Goal: Obtain resource: Download file/media

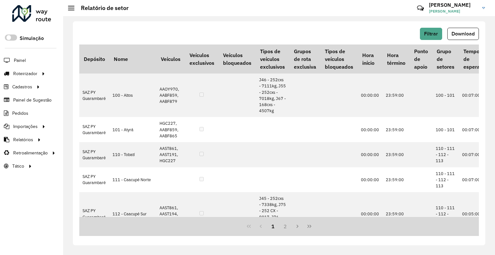
click at [436, 30] on button "Filtrar" at bounding box center [431, 34] width 22 height 12
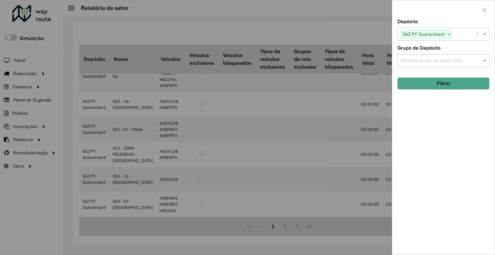
click at [447, 33] on span "×" at bounding box center [449, 35] width 6 height 8
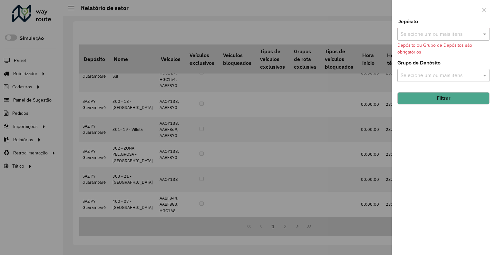
click at [446, 35] on input "text" at bounding box center [440, 35] width 82 height 8
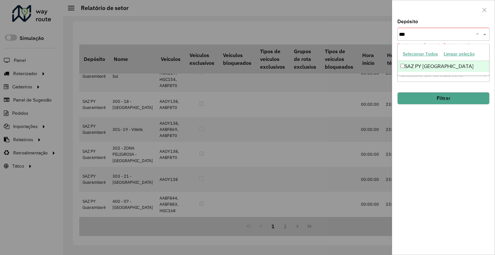
type input "****"
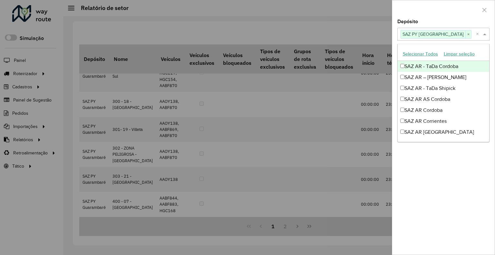
click at [406, 5] on div at bounding box center [443, 9] width 102 height 19
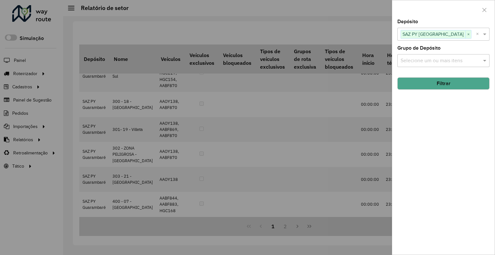
click at [437, 81] on button "Filtrar" at bounding box center [443, 83] width 92 height 12
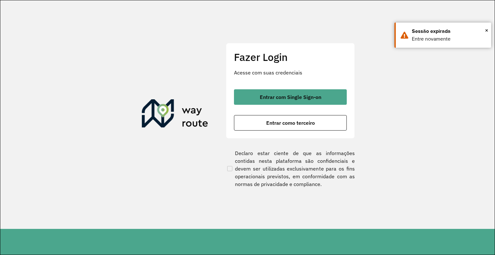
click at [289, 100] on div at bounding box center [247, 127] width 495 height 255
click at [290, 94] on div at bounding box center [247, 127] width 495 height 255
click at [187, 52] on div at bounding box center [247, 127] width 495 height 255
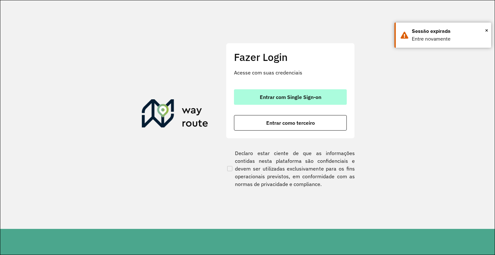
drag, startPoint x: 261, startPoint y: 81, endPoint x: 259, endPoint y: 92, distance: 10.8
click at [261, 82] on div "Fazer Login Acesse com suas credenciais Entrar com Single Sign-on Entrar como t…" at bounding box center [290, 90] width 129 height 95
click at [259, 93] on button "Entrar com Single Sign-on" at bounding box center [290, 96] width 113 height 15
click at [296, 99] on span "Entrar com Single Sign-on" at bounding box center [291, 96] width 62 height 5
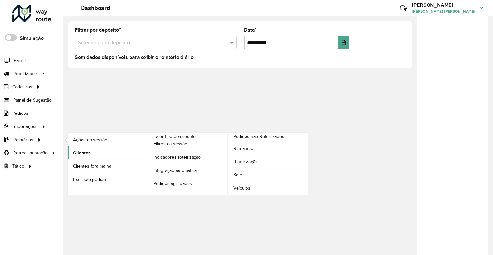
click at [78, 154] on span "Clientes" at bounding box center [81, 152] width 17 height 7
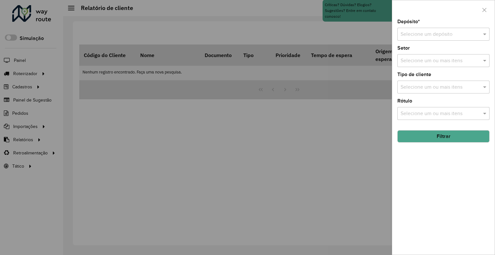
click at [417, 36] on input "text" at bounding box center [436, 35] width 73 height 8
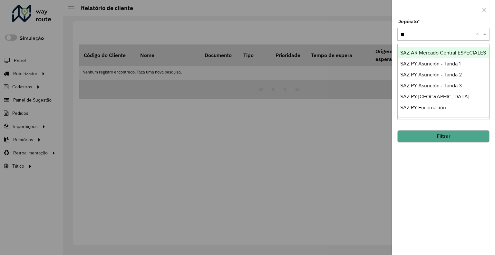
type input "***"
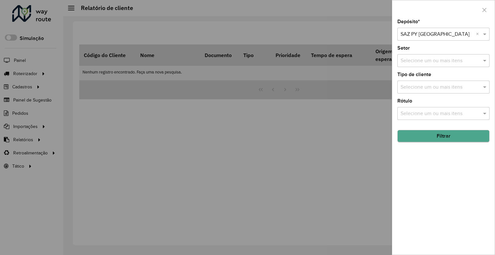
click at [434, 129] on hb-field-button "Filtrar" at bounding box center [443, 133] width 92 height 17
click at [434, 130] on button "Filtrar" at bounding box center [443, 136] width 92 height 12
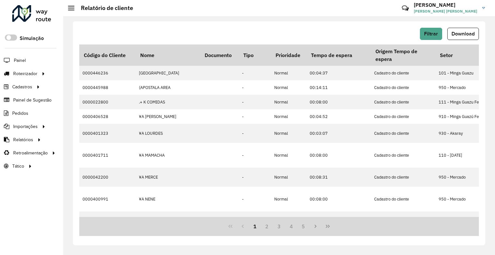
click at [454, 32] on span "Download" at bounding box center [462, 33] width 23 height 5
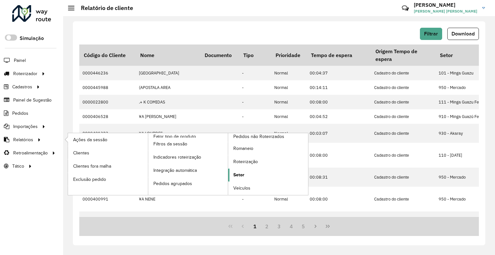
click at [232, 173] on link "Setor" at bounding box center [268, 174] width 80 height 13
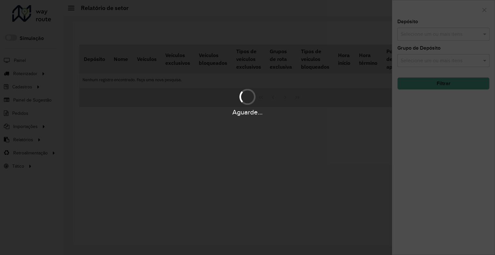
click at [419, 36] on div "Aguarde..." at bounding box center [247, 127] width 495 height 255
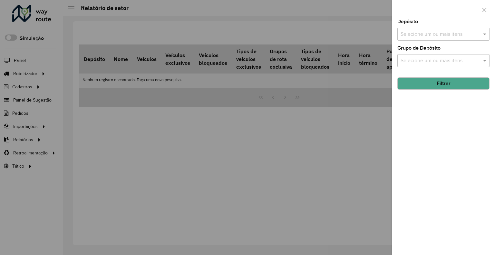
click at [420, 35] on input "text" at bounding box center [440, 35] width 82 height 8
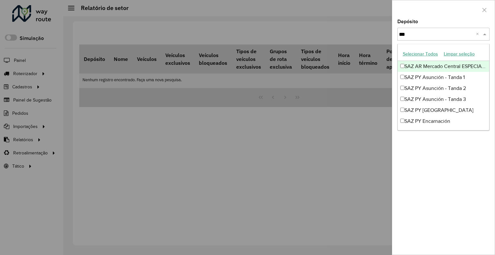
type input "****"
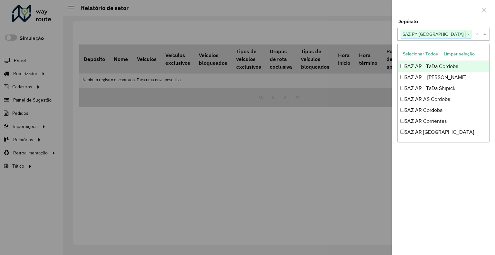
click at [440, 13] on div at bounding box center [443, 9] width 102 height 19
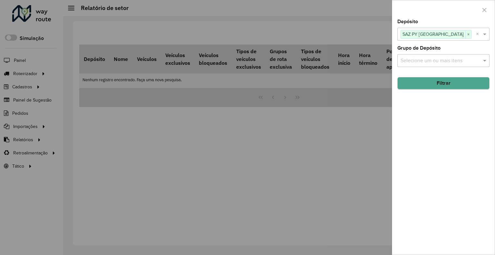
click at [432, 77] on hb-field-button "Filtrar" at bounding box center [443, 80] width 92 height 17
click at [431, 82] on button "Filtrar" at bounding box center [443, 83] width 92 height 12
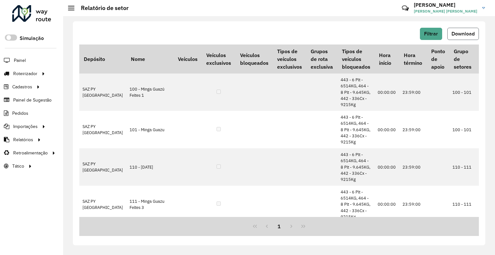
click at [472, 32] on span "Download" at bounding box center [462, 33] width 23 height 5
click at [424, 33] on button "Filtrar" at bounding box center [431, 34] width 22 height 12
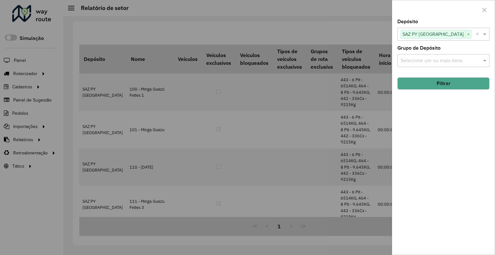
click at [465, 34] on span "×" at bounding box center [468, 35] width 6 height 8
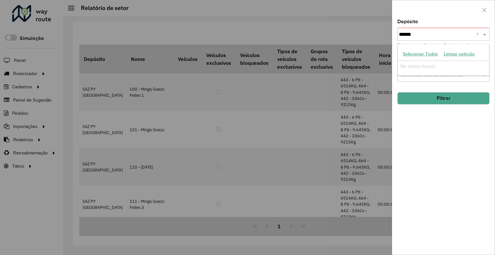
type input "*****"
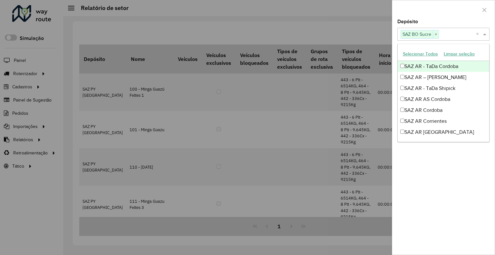
click at [460, 19] on div "Depósito Selecione um ou mais itens SAZ BO Sucre × ×" at bounding box center [443, 29] width 92 height 21
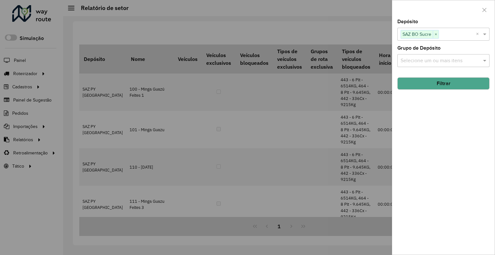
click at [437, 95] on div "Depósito Selecione um ou mais itens SAZ BO Sucre × × Grupo de Depósito Selecion…" at bounding box center [443, 136] width 102 height 235
click at [439, 88] on button "Filtrar" at bounding box center [443, 83] width 92 height 12
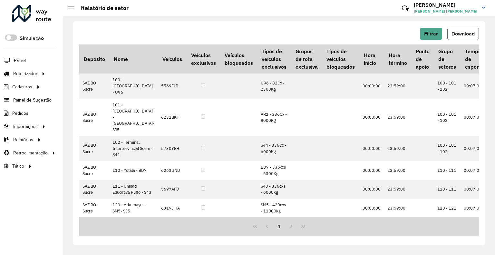
click at [464, 29] on button "Download" at bounding box center [463, 34] width 32 height 12
drag, startPoint x: 452, startPoint y: 35, endPoint x: 391, endPoint y: 71, distance: 70.6
click at [452, 34] on span "Download" at bounding box center [462, 33] width 23 height 5
click at [460, 16] on link "Vicente Vicente Renart Neto" at bounding box center [452, 8] width 76 height 17
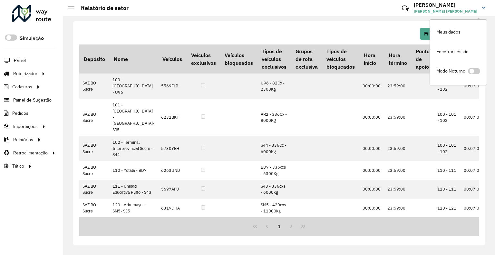
click at [432, 33] on link "Meus dados" at bounding box center [458, 32] width 57 height 20
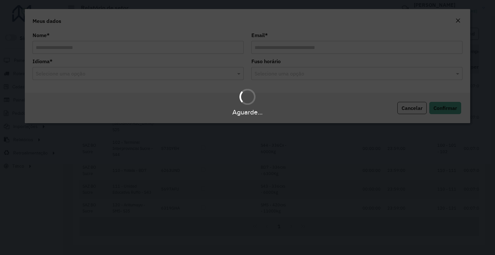
drag, startPoint x: 462, startPoint y: 22, endPoint x: 457, endPoint y: 22, distance: 4.2
click at [461, 22] on div "Aguarde..." at bounding box center [247, 127] width 495 height 255
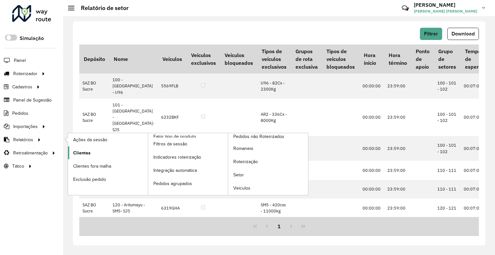
click at [90, 153] on link "Clientes" at bounding box center [108, 152] width 80 height 13
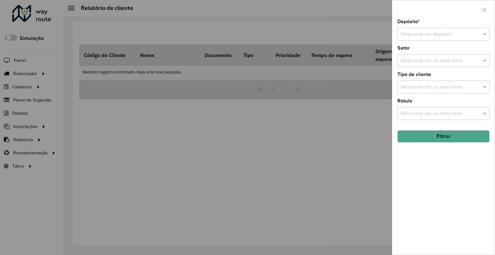
click at [451, 27] on div "Depósito * Selecione um depósito" at bounding box center [443, 29] width 92 height 21
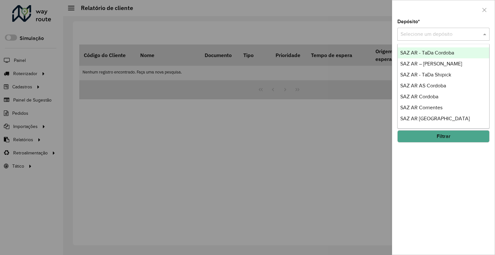
click at [445, 34] on input "text" at bounding box center [436, 35] width 73 height 8
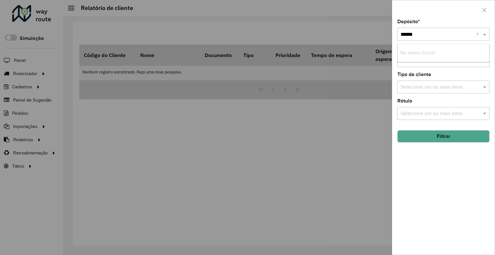
type input "*****"
click at [426, 136] on button "Filtrar" at bounding box center [443, 136] width 92 height 12
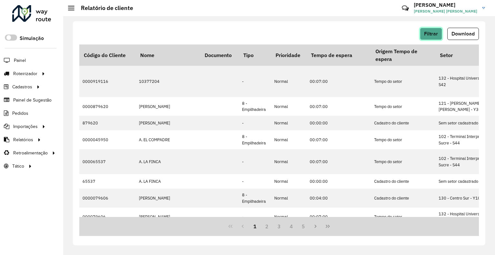
click at [425, 37] on button "Filtrar" at bounding box center [431, 34] width 22 height 12
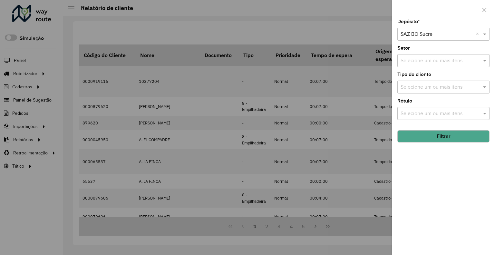
click at [424, 38] on div "Selecione um depósito × SAZ BO Sucre ×" at bounding box center [443, 34] width 92 height 13
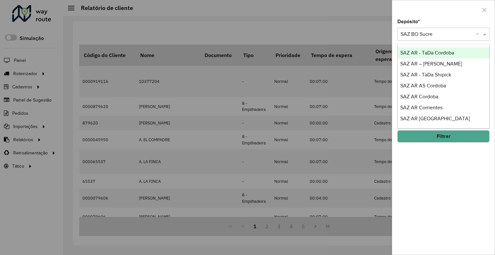
click at [431, 21] on div "Depósito * Selecione um depósito × SAZ BO Sucre ×" at bounding box center [443, 29] width 92 height 21
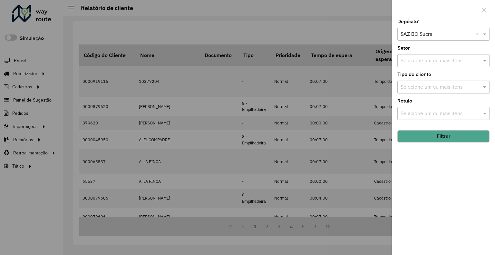
click at [433, 130] on button "Filtrar" at bounding box center [443, 136] width 92 height 12
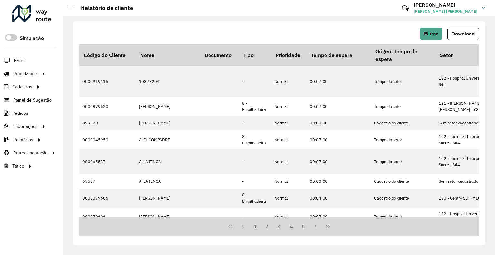
click at [464, 34] on span "Download" at bounding box center [462, 33] width 23 height 5
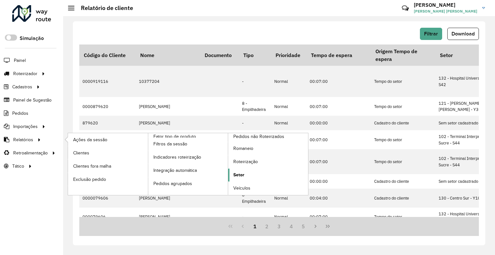
click at [254, 173] on link "Setor" at bounding box center [268, 174] width 80 height 13
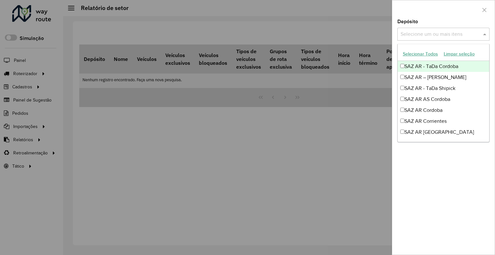
click at [455, 39] on div "Selecione um ou mais itens" at bounding box center [443, 34] width 92 height 13
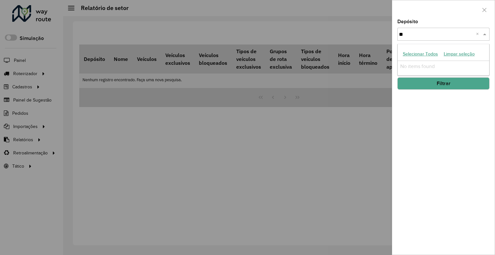
type input "*"
type input "*****"
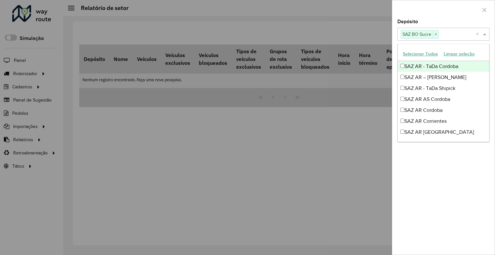
click at [426, 17] on div at bounding box center [443, 9] width 102 height 19
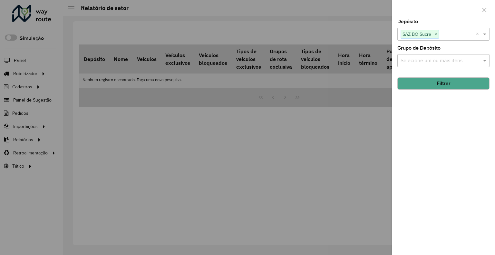
click at [434, 81] on button "Filtrar" at bounding box center [443, 83] width 92 height 12
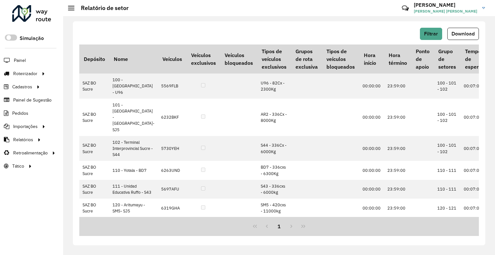
click at [478, 36] on button "Download" at bounding box center [463, 34] width 32 height 12
click at [437, 32] on span "Filtrar" at bounding box center [431, 33] width 14 height 5
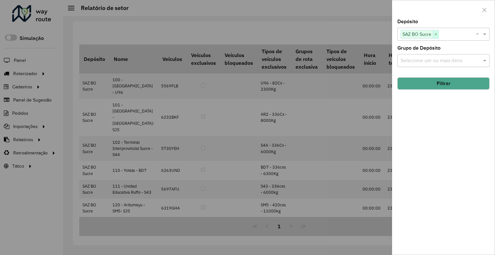
click at [438, 33] on span "×" at bounding box center [436, 35] width 6 height 8
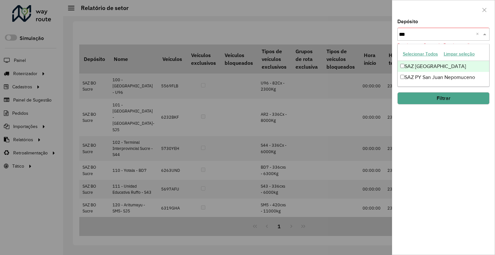
type input "****"
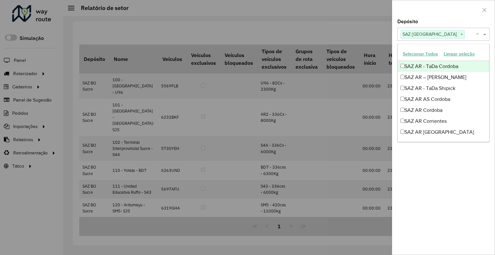
click at [438, 18] on div at bounding box center [443, 9] width 102 height 19
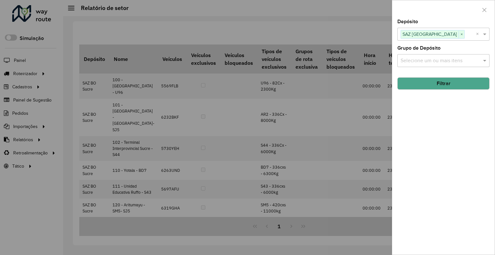
click at [428, 85] on button "Filtrar" at bounding box center [443, 83] width 92 height 12
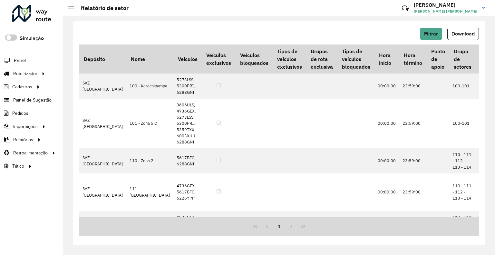
click at [359, 25] on div "Filtrar Download Depósito Nome Veículos Veículos exclusivos Veículos bloqueados…" at bounding box center [279, 133] width 412 height 224
click at [468, 33] on span "Download" at bounding box center [462, 33] width 23 height 5
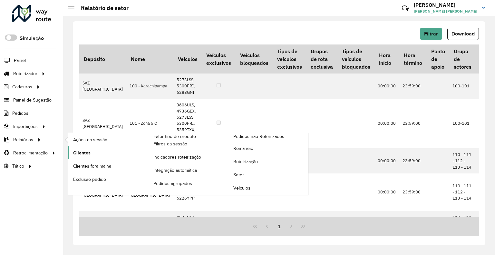
click at [91, 150] on link "Clientes" at bounding box center [108, 152] width 80 height 13
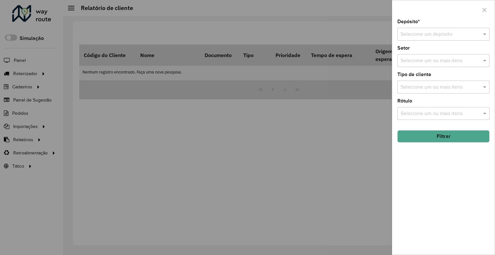
click at [413, 33] on input "text" at bounding box center [436, 35] width 73 height 8
type input "****"
click at [410, 141] on div "Depósito * Selecione um depósito × SAZ BO Potosí × Setor Selecione um ou mais i…" at bounding box center [443, 136] width 102 height 235
click at [414, 140] on button "Filtrar" at bounding box center [443, 136] width 92 height 12
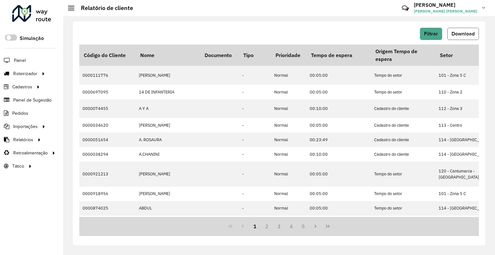
click at [460, 34] on span "Download" at bounding box center [462, 33] width 23 height 5
click at [422, 35] on button "Filtrar" at bounding box center [431, 34] width 22 height 12
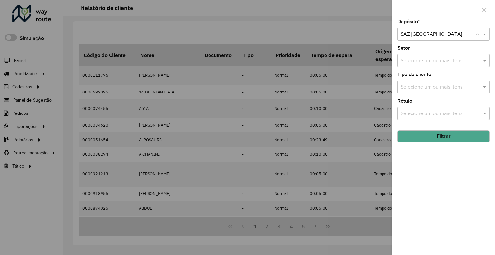
click at [432, 36] on input "text" at bounding box center [436, 35] width 73 height 8
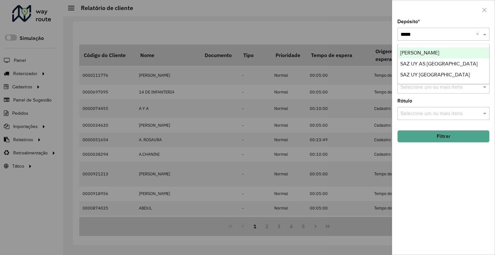
type input "******"
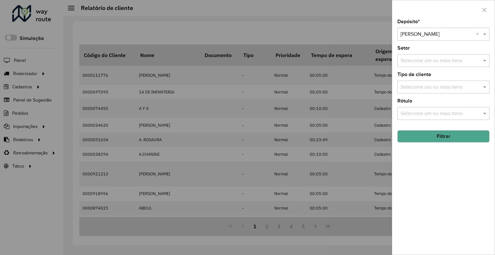
click at [457, 137] on button "Filtrar" at bounding box center [443, 136] width 92 height 12
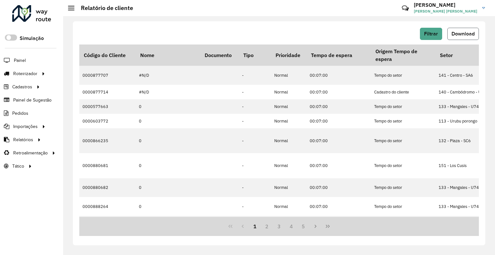
click at [456, 34] on span "Download" at bounding box center [462, 33] width 23 height 5
click at [174, 9] on hb-header "Relatório de cliente Críticas? Dúvidas? Elogios? Sugestões? Entre em contato co…" at bounding box center [279, 8] width 432 height 16
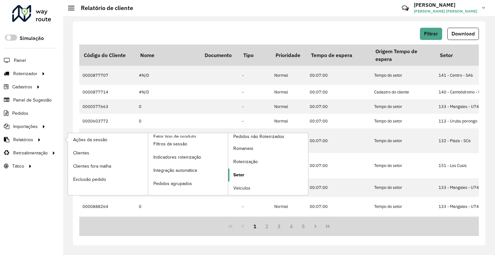
click at [236, 176] on span "Setor" at bounding box center [238, 174] width 11 height 7
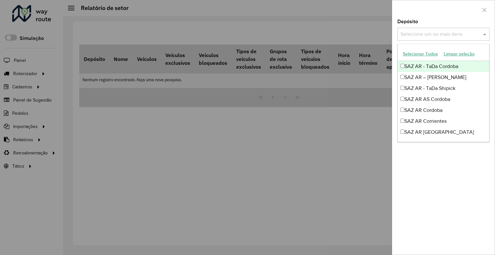
click at [432, 37] on input "text" at bounding box center [440, 35] width 82 height 8
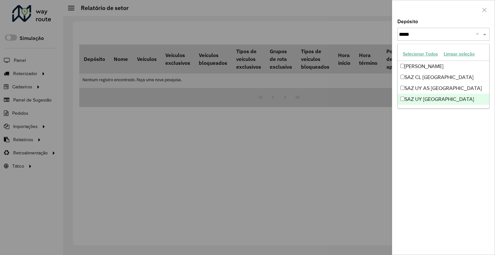
type input "******"
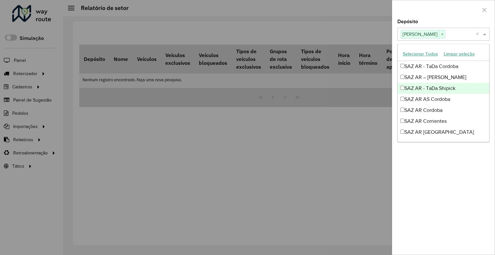
click at [461, 11] on div at bounding box center [443, 9] width 102 height 19
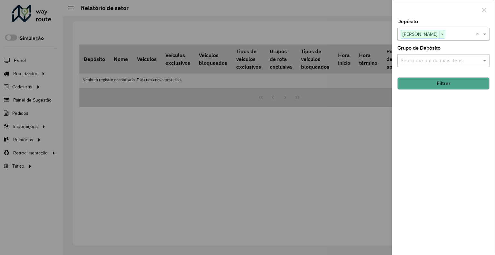
click at [459, 82] on button "Filtrar" at bounding box center [443, 83] width 92 height 12
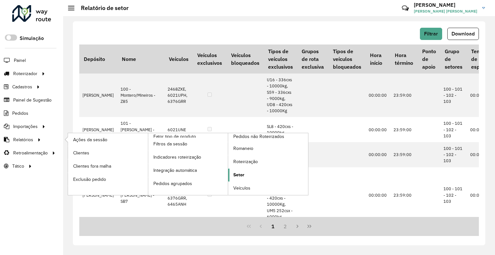
click at [242, 172] on span "Setor" at bounding box center [238, 174] width 11 height 7
click at [240, 169] on link "Setor" at bounding box center [268, 174] width 80 height 13
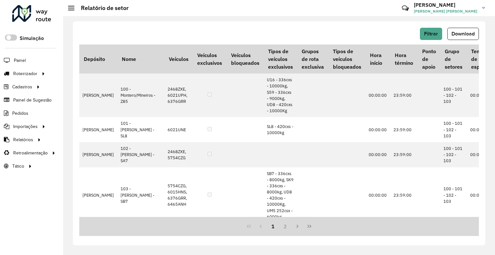
click at [427, 26] on div "Filtrar Download Depósito Nome Veículos Veículos exclusivos Veículos bloqueados…" at bounding box center [279, 133] width 412 height 224
click at [427, 29] on button "Filtrar" at bounding box center [431, 34] width 22 height 12
click at [464, 34] on span "Download" at bounding box center [462, 33] width 23 height 5
click at [443, 35] on hb-button "Filtrar" at bounding box center [432, 34] width 25 height 12
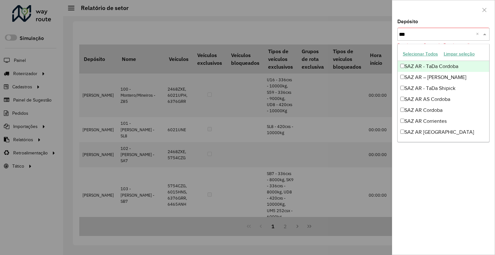
type input "****"
click at [421, 8] on div at bounding box center [443, 9] width 102 height 19
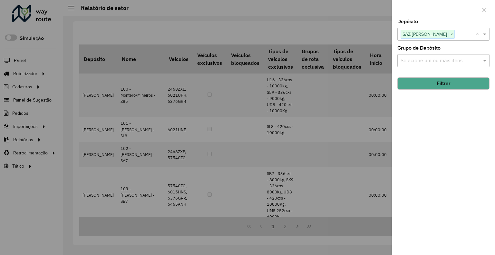
drag, startPoint x: 433, startPoint y: 80, endPoint x: 424, endPoint y: 85, distance: 10.4
click at [432, 81] on button "Filtrar" at bounding box center [443, 83] width 92 height 12
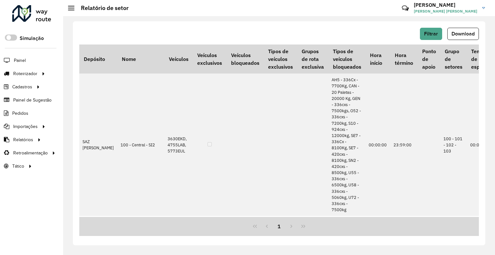
drag, startPoint x: 456, startPoint y: 35, endPoint x: 456, endPoint y: 32, distance: 3.5
click at [456, 32] on span "Download" at bounding box center [462, 33] width 23 height 5
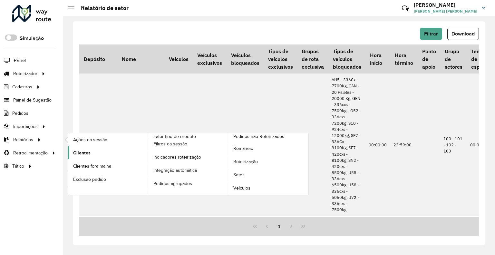
click at [91, 148] on link "Clientes" at bounding box center [108, 152] width 80 height 13
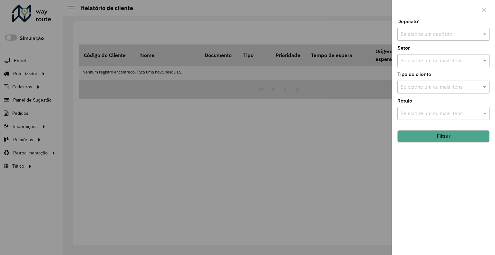
click at [453, 32] on input "text" at bounding box center [436, 35] width 73 height 8
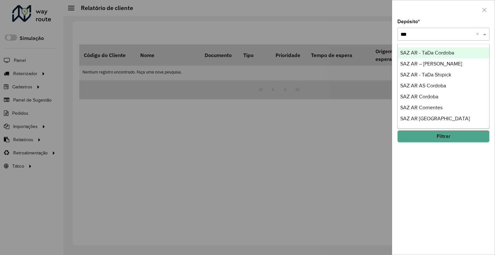
type input "****"
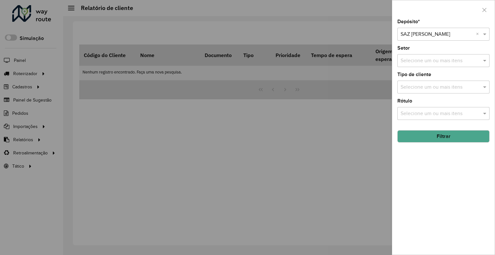
click at [440, 130] on button "Filtrar" at bounding box center [443, 136] width 92 height 12
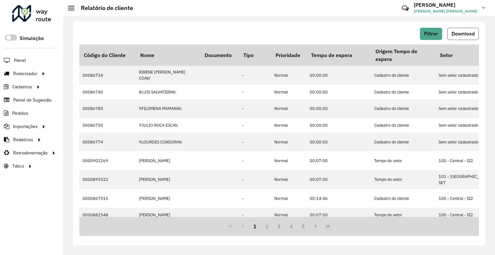
click at [454, 36] on span "Download" at bounding box center [462, 33] width 23 height 5
click at [422, 29] on button "Filtrar" at bounding box center [431, 34] width 22 height 12
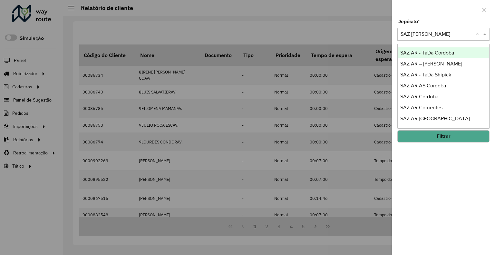
click at [428, 34] on input "text" at bounding box center [436, 35] width 73 height 8
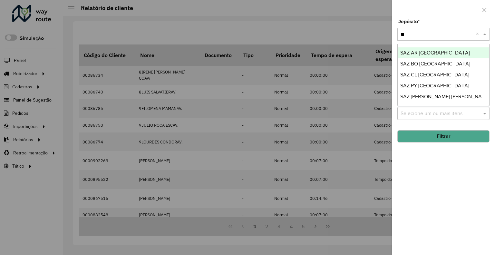
type input "**"
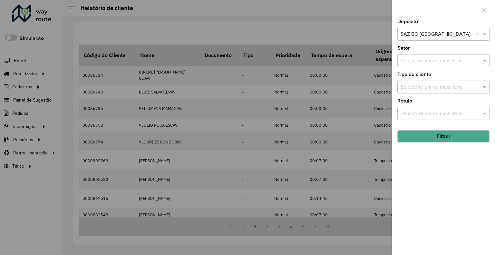
click at [443, 141] on button "Filtrar" at bounding box center [443, 136] width 92 height 12
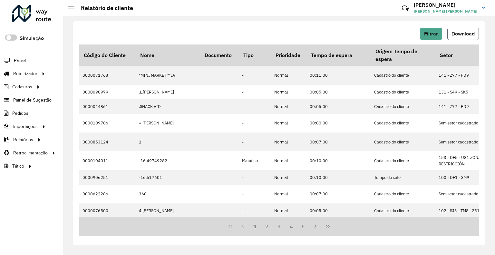
click at [455, 33] on span "Download" at bounding box center [462, 33] width 23 height 5
click at [334, 15] on hb-header "Relatório de cliente Críticas? Dúvidas? Elogios? Sugestões? Entre em contato co…" at bounding box center [279, 8] width 432 height 16
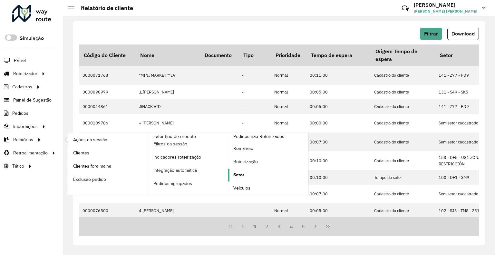
click at [256, 171] on link "Setor" at bounding box center [268, 174] width 80 height 13
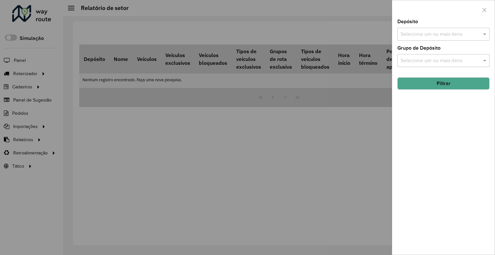
click at [450, 37] on input "text" at bounding box center [440, 35] width 82 height 8
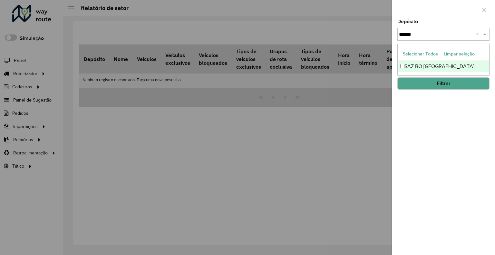
type input "*******"
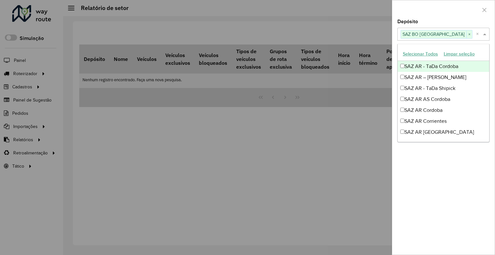
click at [424, 11] on div at bounding box center [443, 9] width 102 height 19
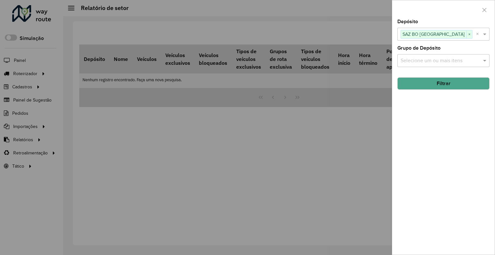
click at [436, 81] on button "Filtrar" at bounding box center [443, 83] width 92 height 12
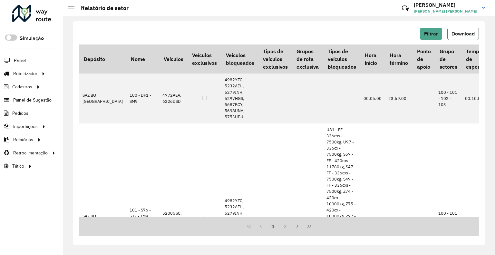
click at [459, 28] on button "Download" at bounding box center [463, 34] width 32 height 12
click at [368, 7] on hb-header "Relatório de setor Críticas? Dúvidas? Elogios? Sugestões? Entre em contato cono…" at bounding box center [279, 8] width 432 height 16
click at [436, 33] on span "Filtrar" at bounding box center [431, 33] width 14 height 5
click at [433, 36] on span "Filtrar" at bounding box center [431, 33] width 14 height 5
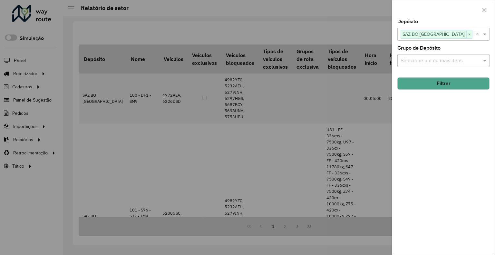
click at [466, 32] on span "×" at bounding box center [469, 35] width 6 height 8
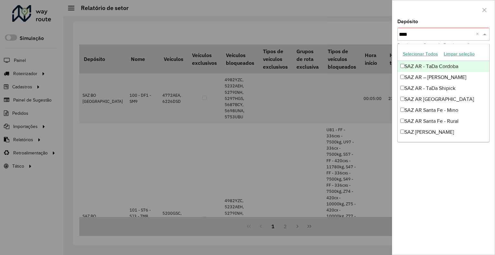
type input "*****"
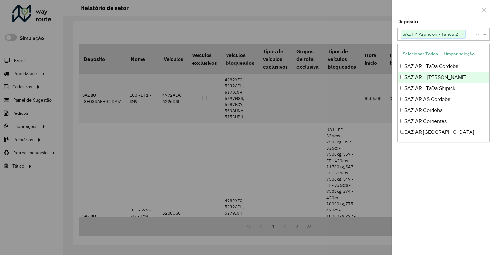
click at [444, 21] on div "Depósito Selecione um ou mais itens SAZ PY Asunción - Tanda 2 × ×" at bounding box center [443, 29] width 92 height 21
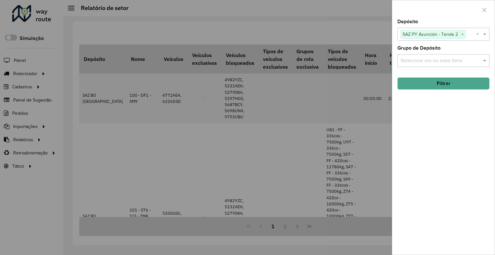
click at [440, 78] on button "Filtrar" at bounding box center [443, 83] width 92 height 12
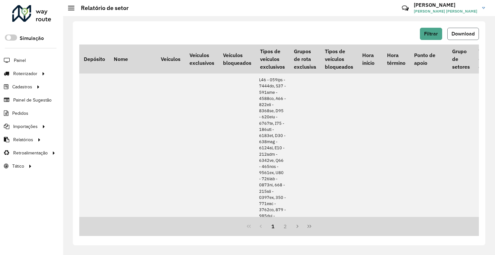
click at [460, 36] on span "Download" at bounding box center [462, 33] width 23 height 5
click at [69, 110] on div "Filtrar Download Depósito Nome Veículos Veículos exclusivos Veículos bloqueados…" at bounding box center [279, 135] width 432 height 239
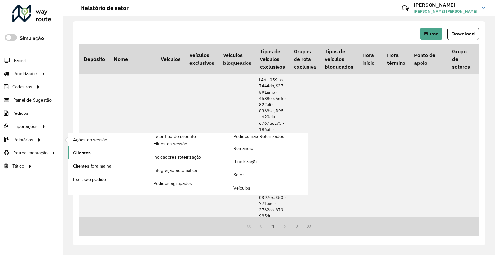
click at [85, 151] on span "Clientes" at bounding box center [81, 152] width 17 height 7
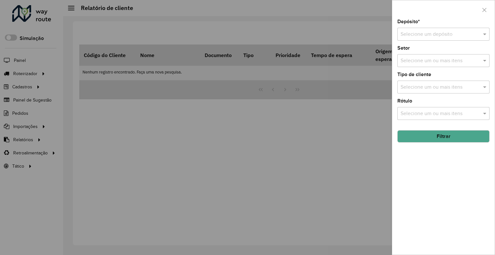
click at [408, 30] on div "Selecione um depósito" at bounding box center [443, 34] width 92 height 13
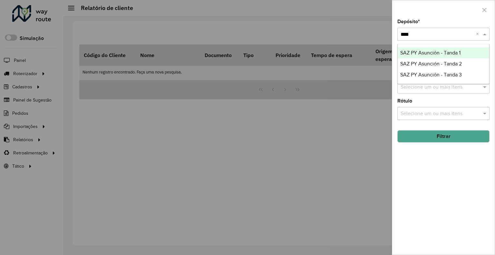
type input "*****"
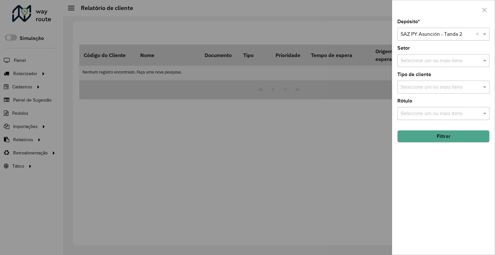
click at [435, 139] on button "Filtrar" at bounding box center [443, 136] width 92 height 12
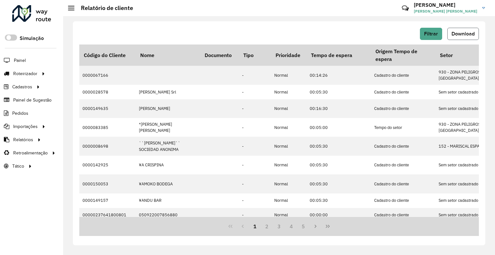
click at [472, 28] on button "Download" at bounding box center [463, 34] width 32 height 12
click at [425, 33] on span "Filtrar" at bounding box center [431, 33] width 14 height 5
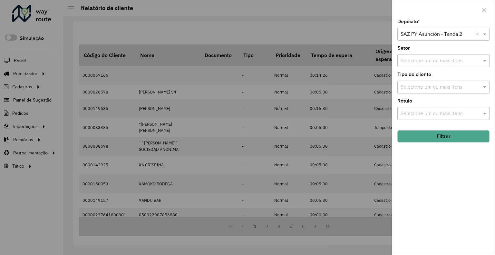
click at [454, 39] on div "Selecione um depósito × SAZ PY Asunción - Tanda 2 ×" at bounding box center [443, 34] width 92 height 13
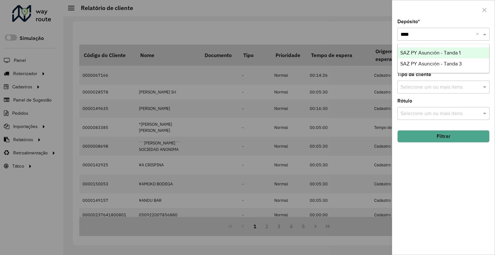
type input "*****"
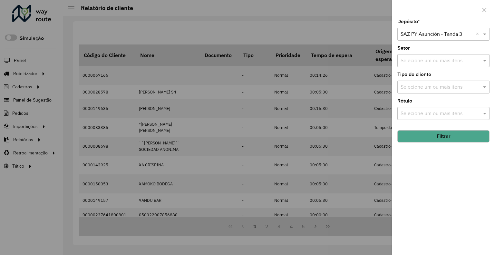
click at [449, 136] on button "Filtrar" at bounding box center [443, 136] width 92 height 12
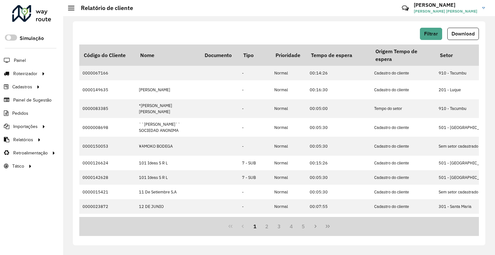
drag, startPoint x: 310, startPoint y: 27, endPoint x: 315, endPoint y: 27, distance: 5.8
click at [312, 28] on div "Filtrar Download" at bounding box center [278, 34] width 399 height 12
click at [430, 33] on span "Filtrar" at bounding box center [431, 33] width 14 height 5
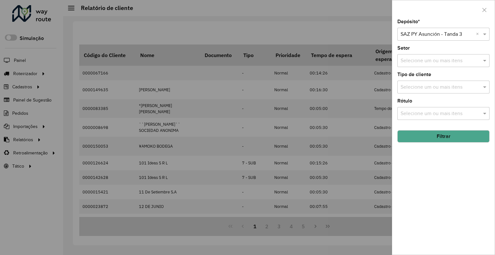
drag, startPoint x: 343, startPoint y: 20, endPoint x: 352, endPoint y: 20, distance: 9.4
click at [343, 20] on div at bounding box center [247, 127] width 495 height 255
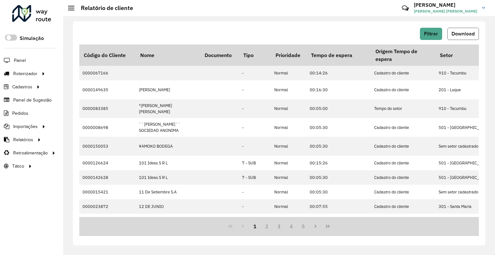
click at [455, 32] on span "Download" at bounding box center [462, 33] width 23 height 5
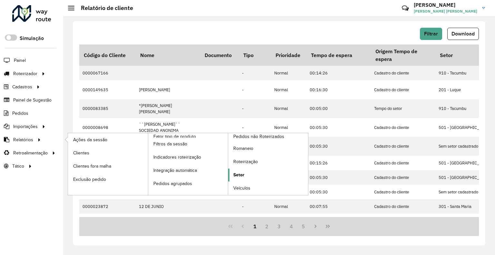
click at [242, 174] on span "Setor" at bounding box center [238, 174] width 11 height 7
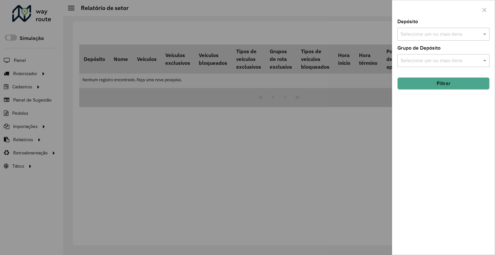
click at [420, 35] on input "text" at bounding box center [440, 35] width 82 height 8
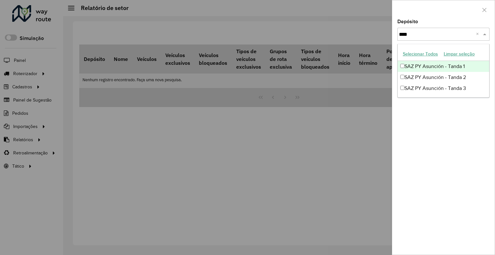
type input "*****"
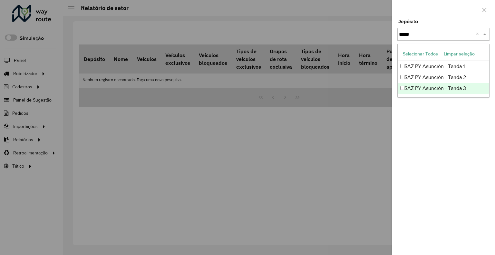
click at [446, 88] on div "SAZ PY Asunción - Tanda 3" at bounding box center [442, 88] width 91 height 11
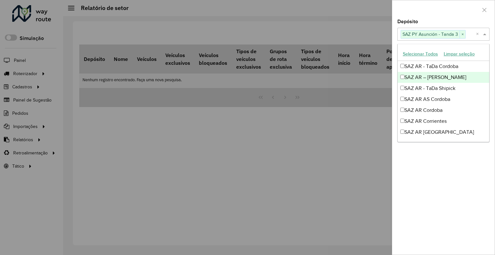
click at [466, 18] on div at bounding box center [443, 9] width 102 height 19
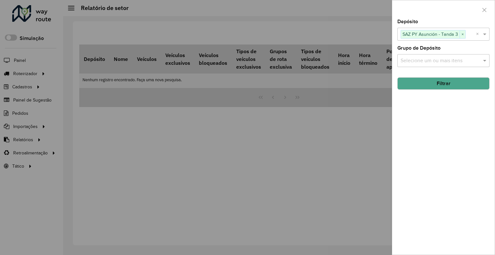
click at [465, 79] on button "Filtrar" at bounding box center [443, 83] width 92 height 12
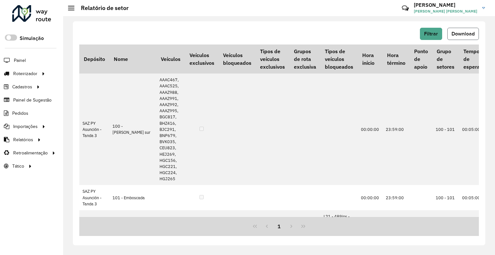
click at [457, 28] on button "Download" at bounding box center [463, 34] width 32 height 12
click at [426, 30] on button "Filtrar" at bounding box center [431, 34] width 22 height 12
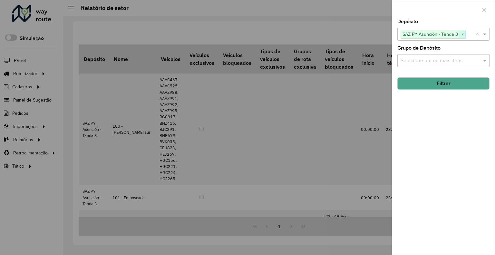
click at [462, 32] on span "×" at bounding box center [462, 35] width 6 height 8
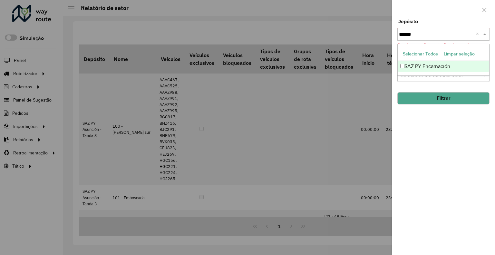
type input "*******"
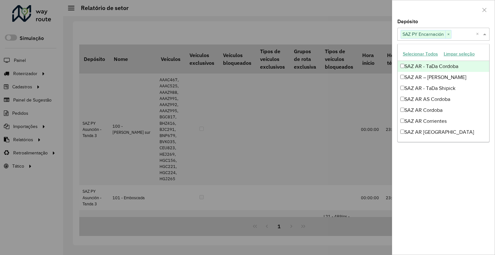
click at [395, 11] on div at bounding box center [443, 9] width 102 height 19
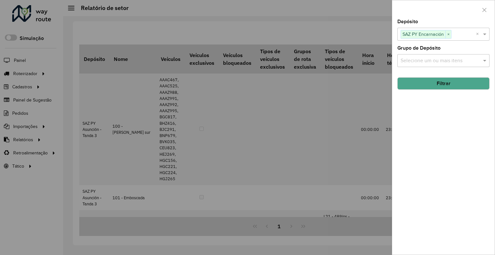
click at [446, 85] on button "Filtrar" at bounding box center [443, 83] width 92 height 12
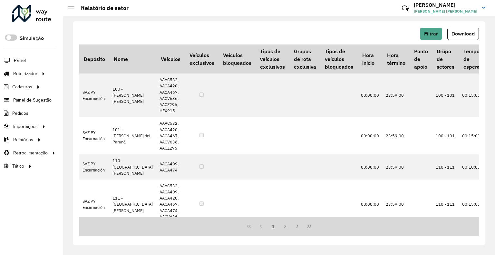
click at [470, 32] on span "Download" at bounding box center [462, 33] width 23 height 5
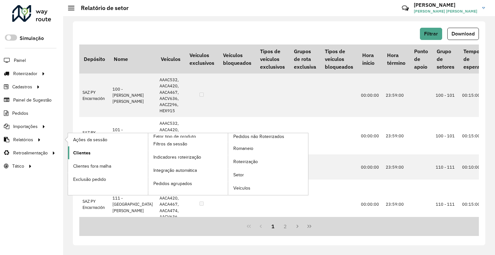
click at [101, 155] on link "Clientes" at bounding box center [108, 152] width 80 height 13
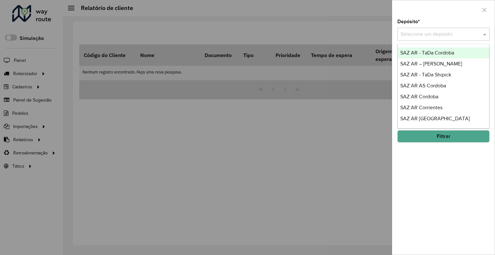
click at [428, 31] on input "text" at bounding box center [436, 35] width 73 height 8
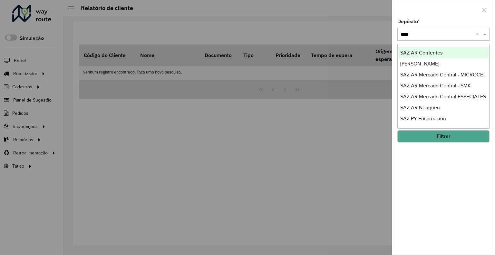
type input "*****"
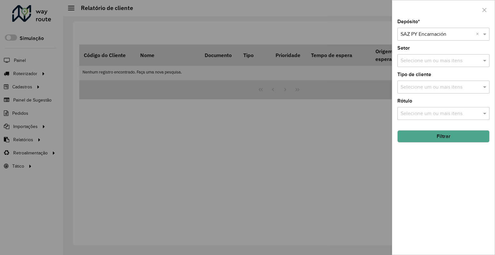
click at [440, 136] on button "Filtrar" at bounding box center [443, 136] width 92 height 12
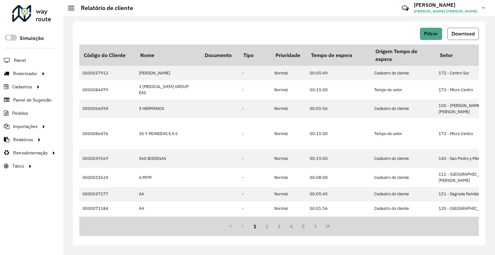
click at [464, 34] on span "Download" at bounding box center [462, 33] width 23 height 5
click at [425, 33] on span "Filtrar" at bounding box center [431, 33] width 14 height 5
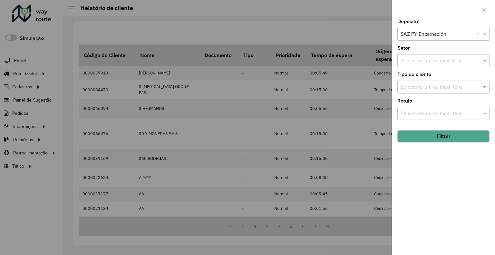
click at [458, 34] on input "text" at bounding box center [436, 35] width 73 height 8
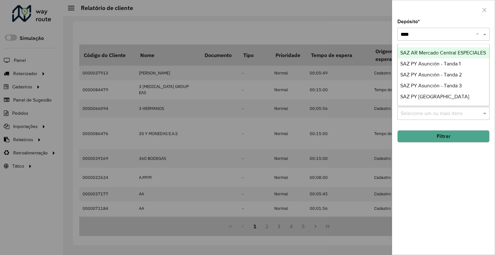
type input "*****"
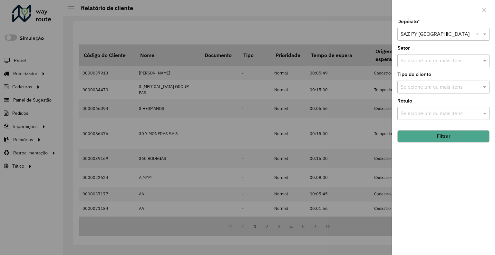
click at [428, 135] on button "Filtrar" at bounding box center [443, 136] width 92 height 12
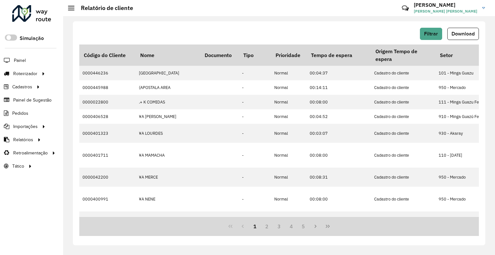
click at [466, 33] on span "Download" at bounding box center [462, 33] width 23 height 5
click at [426, 37] on button "Filtrar" at bounding box center [431, 34] width 22 height 12
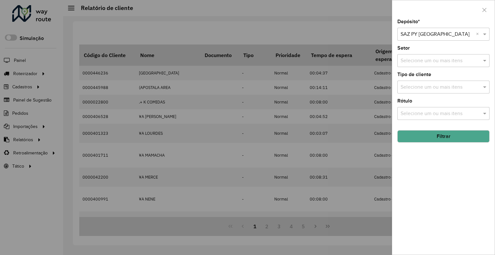
click at [421, 31] on input "text" at bounding box center [436, 35] width 73 height 8
type input "*****"
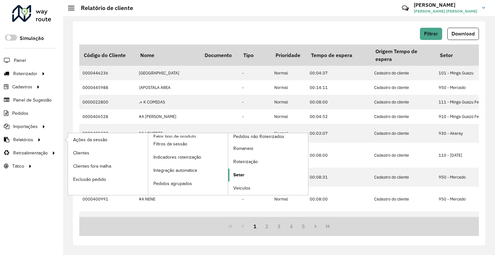
click at [240, 174] on span "Setor" at bounding box center [238, 174] width 11 height 7
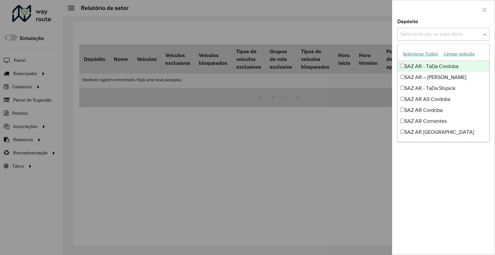
click at [423, 36] on input "text" at bounding box center [440, 35] width 82 height 8
type input "*****"
click at [445, 33] on span "×" at bounding box center [448, 35] width 6 height 8
type input "***"
drag, startPoint x: 432, startPoint y: 20, endPoint x: 433, endPoint y: 27, distance: 6.5
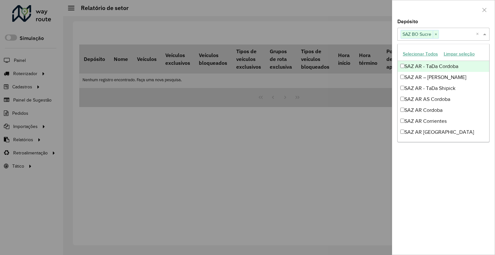
click at [433, 21] on div "Depósito Selecione um ou mais itens SAZ BO Sucre × ×" at bounding box center [443, 29] width 92 height 21
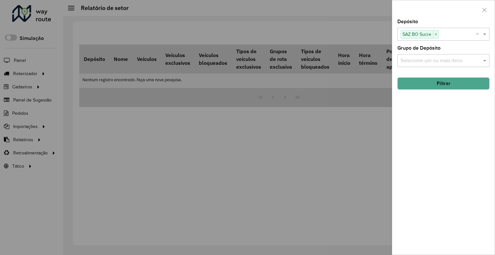
click at [440, 86] on button "Filtrar" at bounding box center [443, 83] width 92 height 12
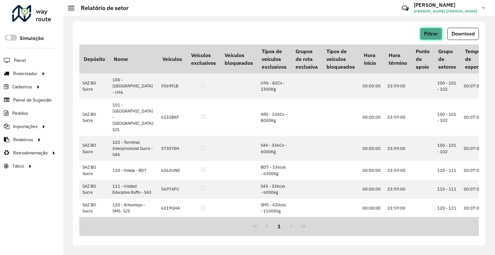
click at [428, 36] on span "Filtrar" at bounding box center [431, 33] width 14 height 5
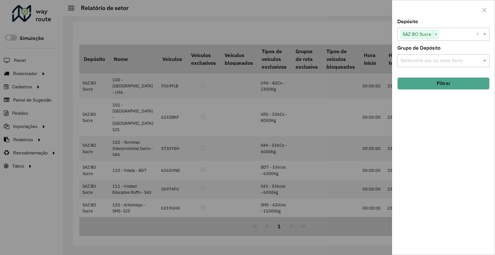
click at [438, 86] on button "Filtrar" at bounding box center [443, 83] width 92 height 12
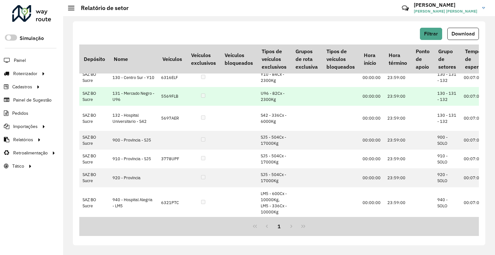
scroll to position [196, 0]
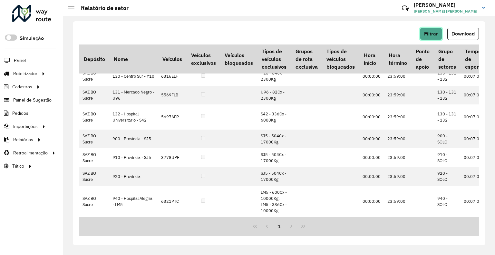
click at [434, 31] on span "Filtrar" at bounding box center [431, 33] width 14 height 5
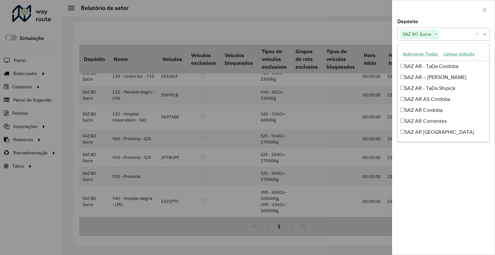
drag, startPoint x: 447, startPoint y: 40, endPoint x: 444, endPoint y: 33, distance: 7.2
click at [447, 38] on div "Selecione um ou mais itens SAZ BO Sucre × ×" at bounding box center [443, 34] width 92 height 13
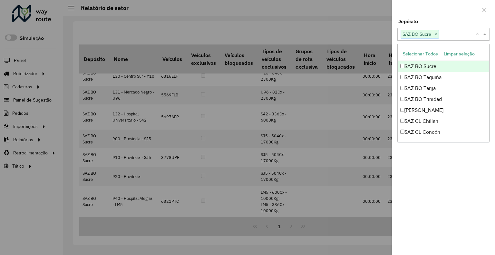
click at [440, 31] on input "text" at bounding box center [457, 35] width 37 height 8
click at [438, 32] on span "×" at bounding box center [436, 35] width 6 height 8
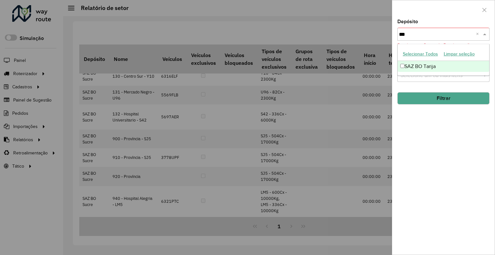
scroll to position [0, 0]
type input "****"
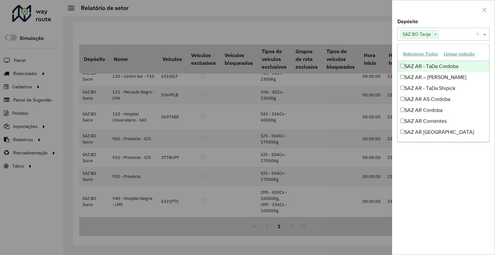
drag, startPoint x: 451, startPoint y: 19, endPoint x: 448, endPoint y: 33, distance: 14.8
click at [449, 19] on div "Depósito Selecione um ou mais itens SAZ BO Tarija × × Grupo de Depósito Selecio…" at bounding box center [443, 127] width 103 height 255
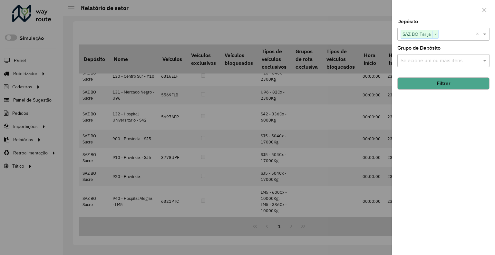
drag, startPoint x: 452, startPoint y: 77, endPoint x: 453, endPoint y: 81, distance: 4.0
click at [453, 78] on button "Filtrar" at bounding box center [443, 83] width 92 height 12
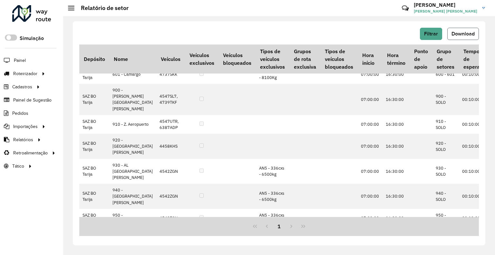
click at [463, 37] on button "Download" at bounding box center [463, 34] width 32 height 12
